Goal: Find contact information: Find contact information

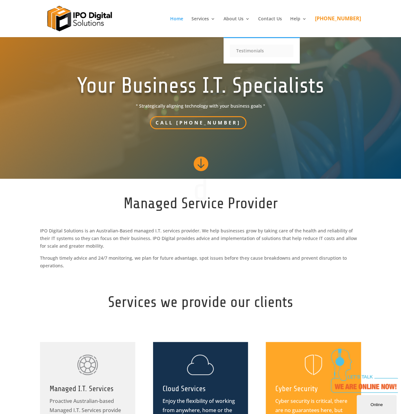
click at [263, 50] on link "Testimonials" at bounding box center [261, 50] width 63 height 13
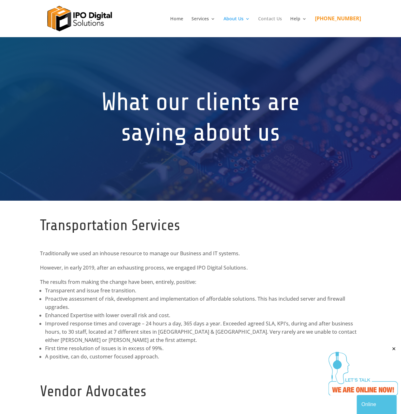
click at [282, 21] on link "Contact Us" at bounding box center [270, 27] width 24 height 21
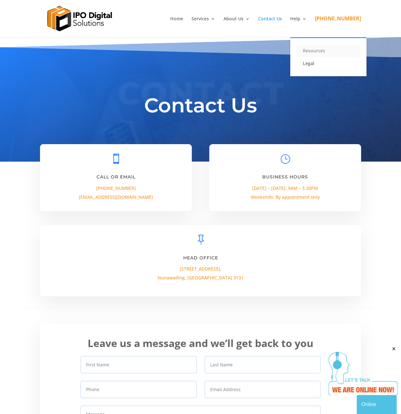
click at [329, 50] on link "Resources" at bounding box center [327, 50] width 63 height 13
